Goal: Transaction & Acquisition: Purchase product/service

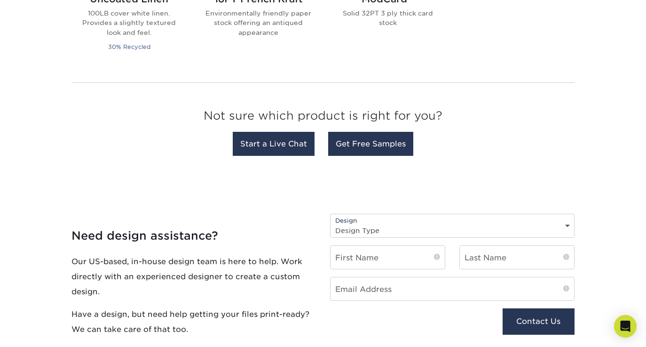
scroll to position [907, 0]
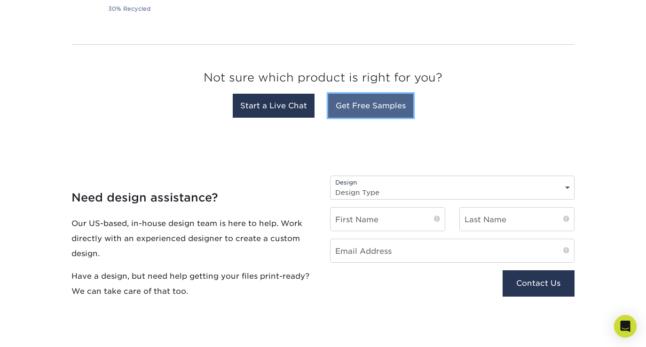
click at [367, 111] on link "Get Free Samples" at bounding box center [370, 106] width 85 height 24
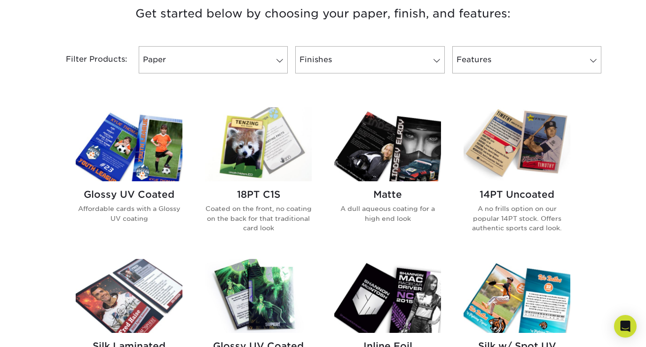
scroll to position [369, 0]
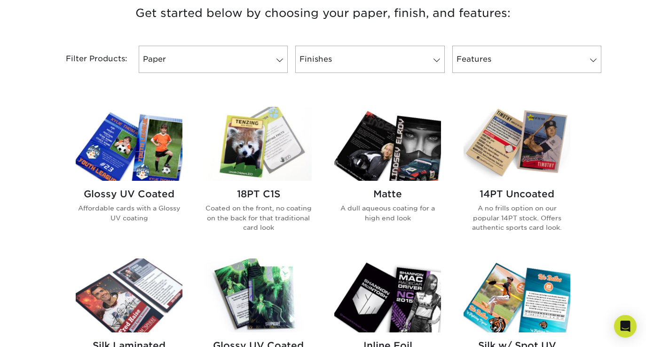
click at [266, 135] on img at bounding box center [258, 144] width 107 height 74
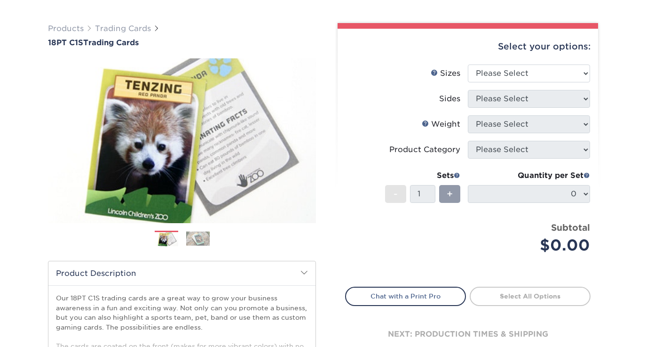
scroll to position [65, 0]
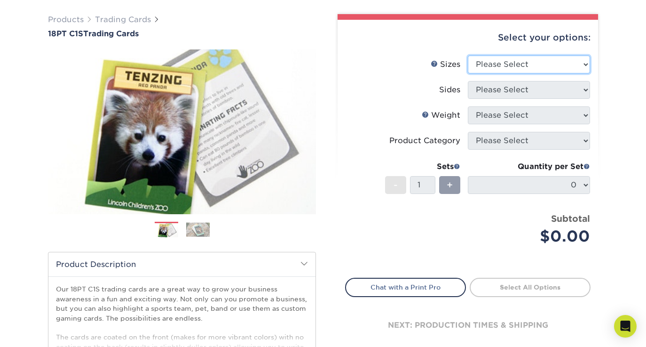
click at [517, 61] on select "Please Select 2.5" x 3.5"" at bounding box center [529, 65] width 122 height 18
select select "2.50x3.50"
click at [468, 56] on select "Please Select 2.5" x 3.5"" at bounding box center [529, 65] width 122 height 18
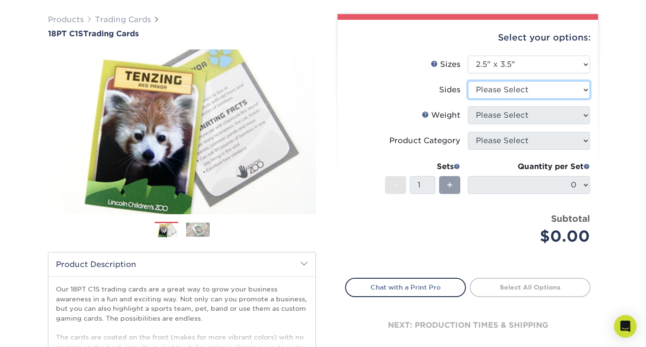
click at [504, 87] on select "Please Select Print Both Sides Print Front Only" at bounding box center [529, 90] width 122 height 18
select select "13abbda7-1d64-4f25-8bb2-c179b224825d"
click at [468, 81] on select "Please Select Print Both Sides Print Front Only" at bounding box center [529, 90] width 122 height 18
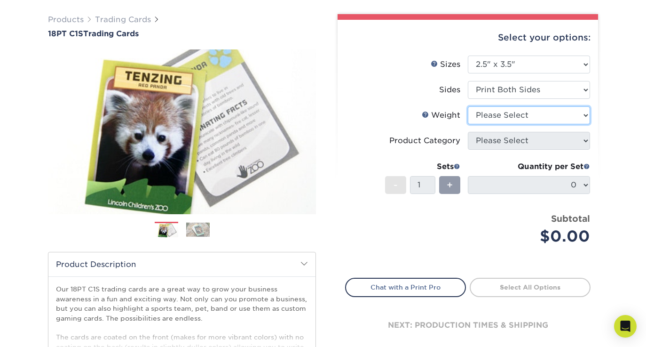
click at [530, 115] on select "Please Select 18PT C1S" at bounding box center [529, 115] width 122 height 18
select select "18PTC1S"
click at [468, 106] on select "Please Select 18PT C1S" at bounding box center [529, 115] width 122 height 18
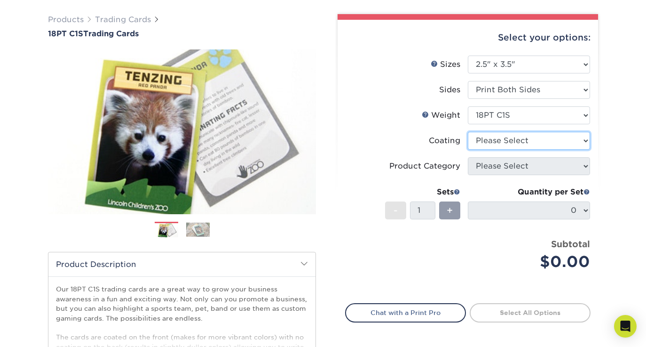
click at [519, 142] on select at bounding box center [529, 141] width 122 height 18
click at [468, 132] on select at bounding box center [529, 141] width 122 height 18
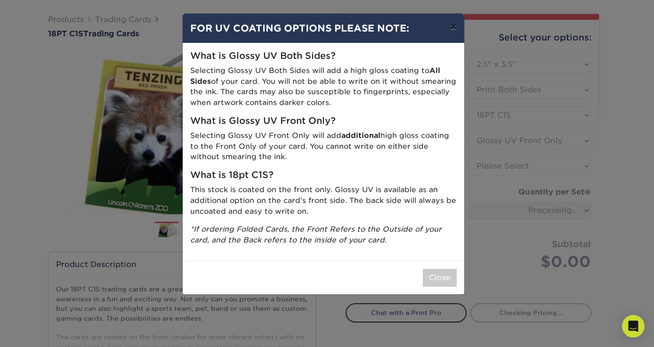
click at [448, 24] on button "×" at bounding box center [453, 27] width 22 height 26
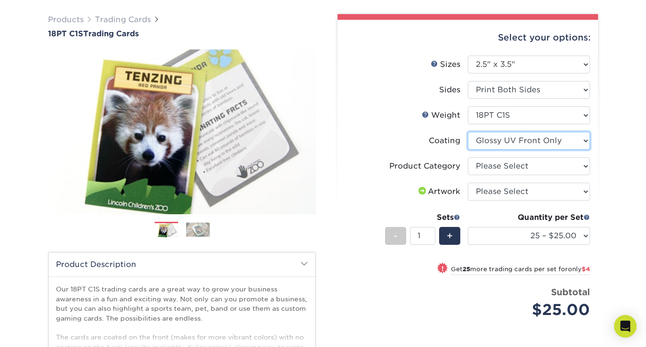
click at [536, 136] on select at bounding box center [529, 141] width 122 height 18
select select "3e7618de-abca-4bda-9f97-8b9129e913d8"
click at [468, 132] on select at bounding box center [529, 141] width 122 height 18
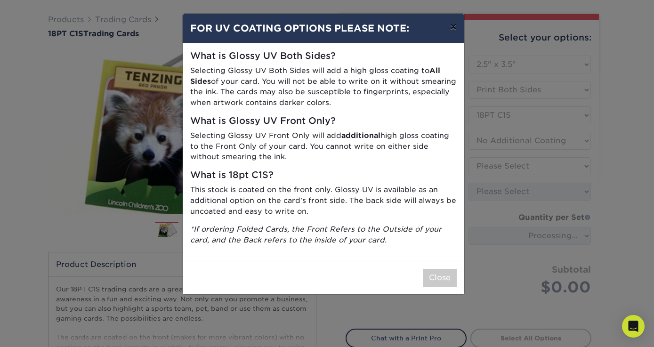
click at [453, 27] on button "×" at bounding box center [453, 27] width 22 height 26
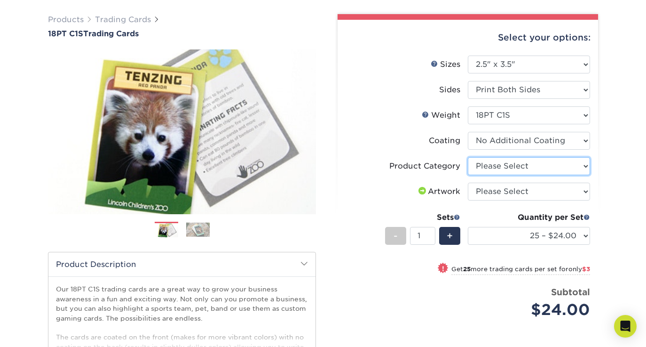
click at [544, 169] on select "Please Select Trading Cards" at bounding box center [529, 166] width 122 height 18
select select "c2f9bce9-36c2-409d-b101-c29d9d031e18"
click at [468, 157] on select "Please Select Trading Cards" at bounding box center [529, 166] width 122 height 18
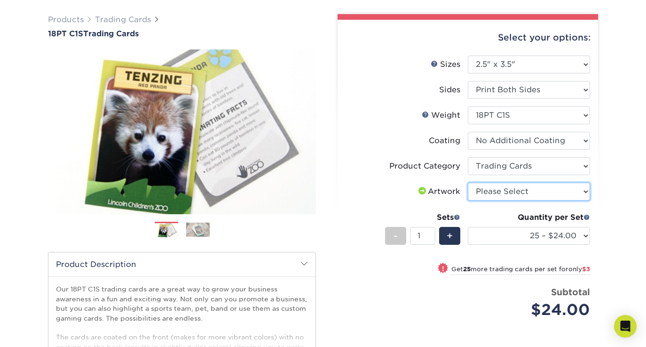
click at [560, 187] on select "Please Select I will upload files I need a design - $100" at bounding box center [529, 192] width 122 height 18
select select "upload"
click at [468, 183] on select "Please Select I will upload files I need a design - $100" at bounding box center [529, 192] width 122 height 18
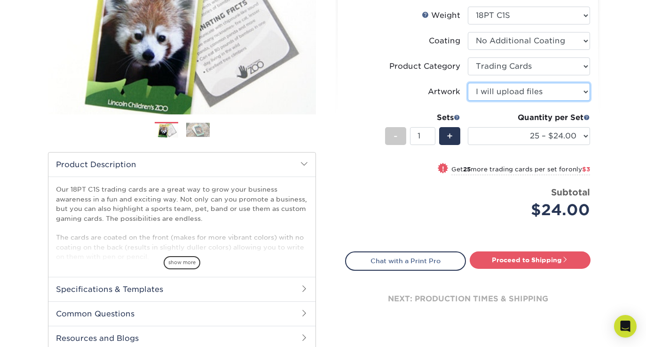
scroll to position [277, 0]
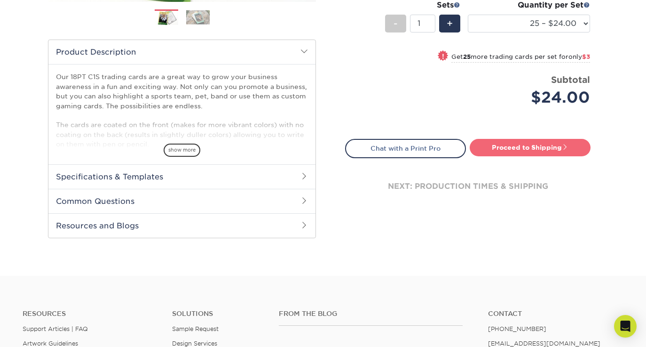
click at [568, 149] on span at bounding box center [565, 147] width 7 height 7
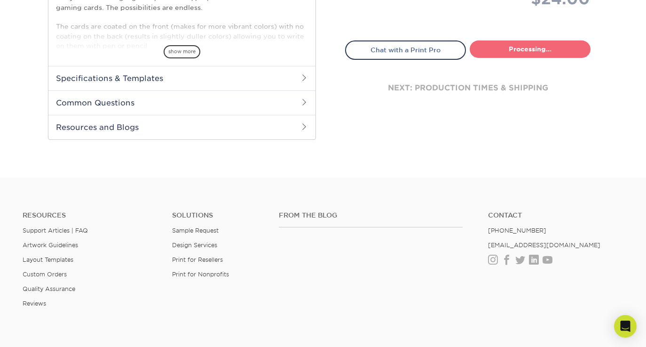
select select "93496b82-97d9-442a-849d-a6c043c823b6"
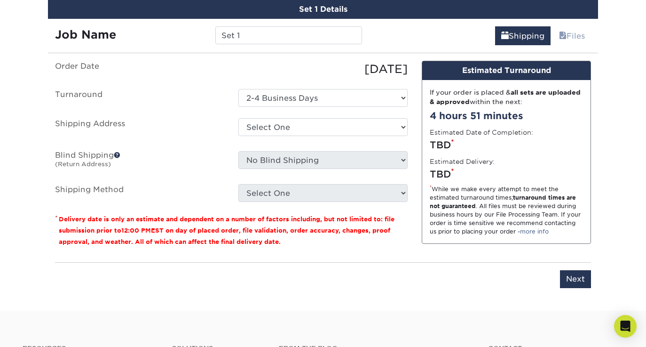
scroll to position [551, 0]
